Goal: Register for event/course

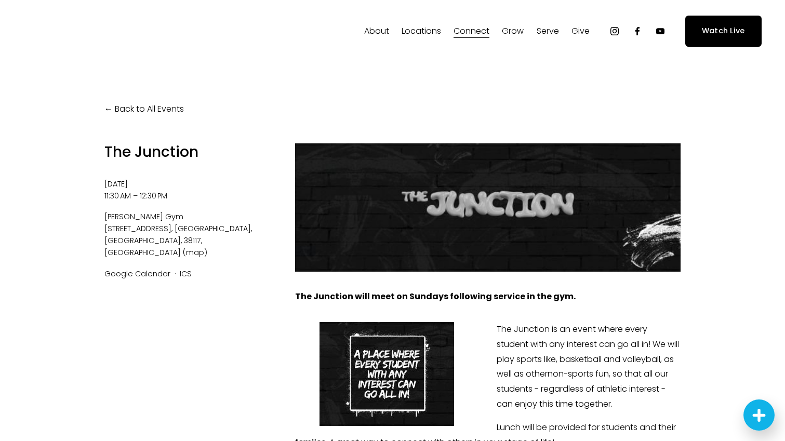
click at [107, 107] on link "Back to All Events" at bounding box center [143, 109] width 79 height 15
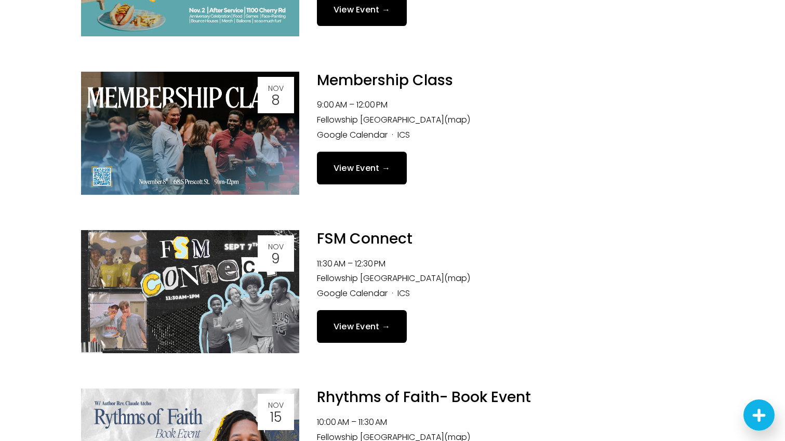
scroll to position [927, 0]
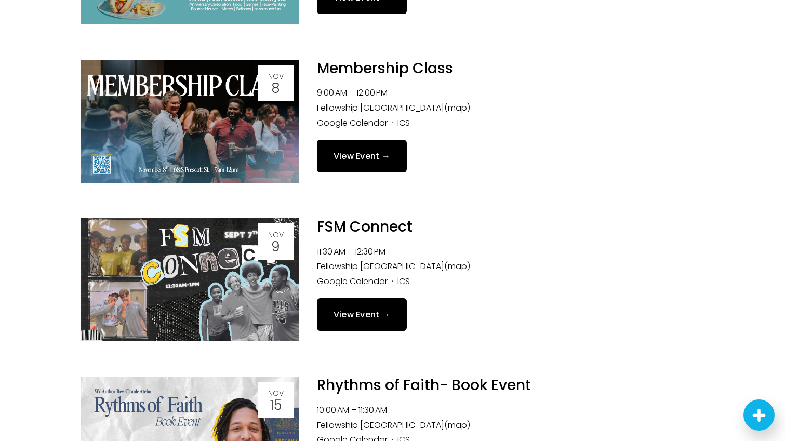
click at [350, 316] on link "View Event →" at bounding box center [362, 314] width 90 height 33
